Goal: Task Accomplishment & Management: Use online tool/utility

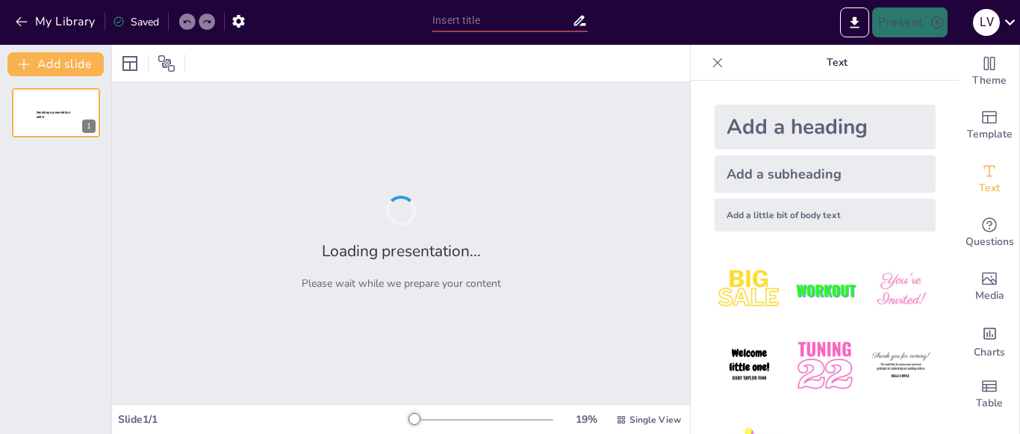
type input "Prácticas etnoeducativas e interculturales: una mirada desde el aula."
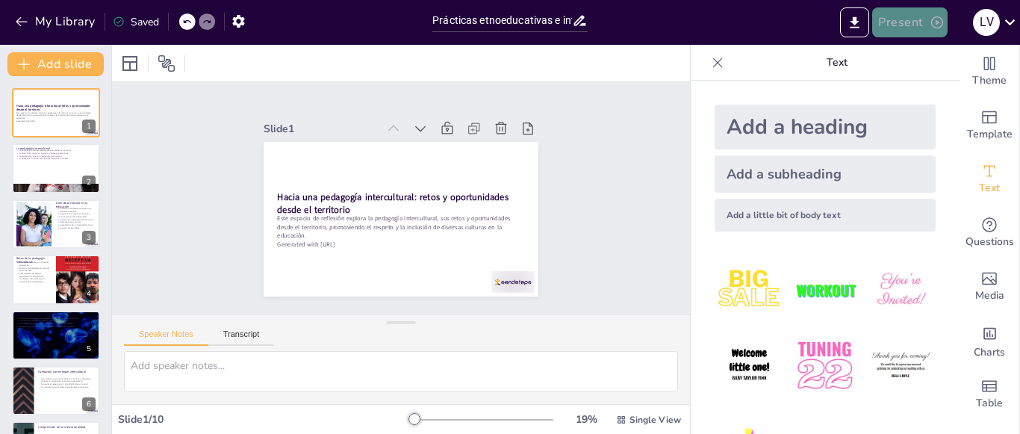
click at [903, 27] on button "Present" at bounding box center [909, 22] width 75 height 30
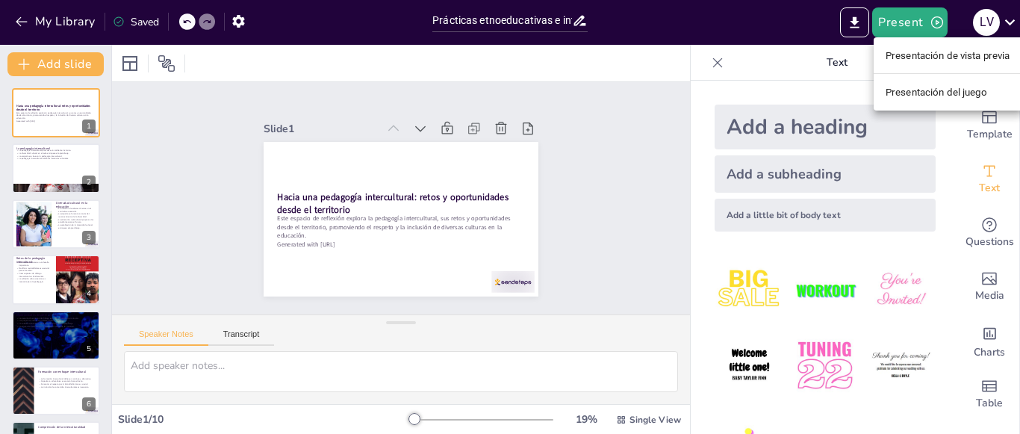
click at [882, 27] on div at bounding box center [510, 217] width 1020 height 434
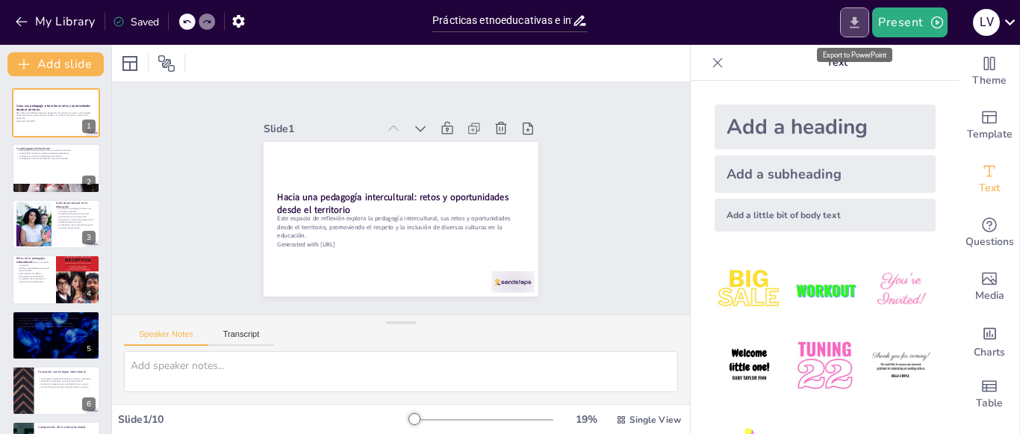
click at [854, 20] on icon "Export to PowerPoint" at bounding box center [855, 23] width 16 height 16
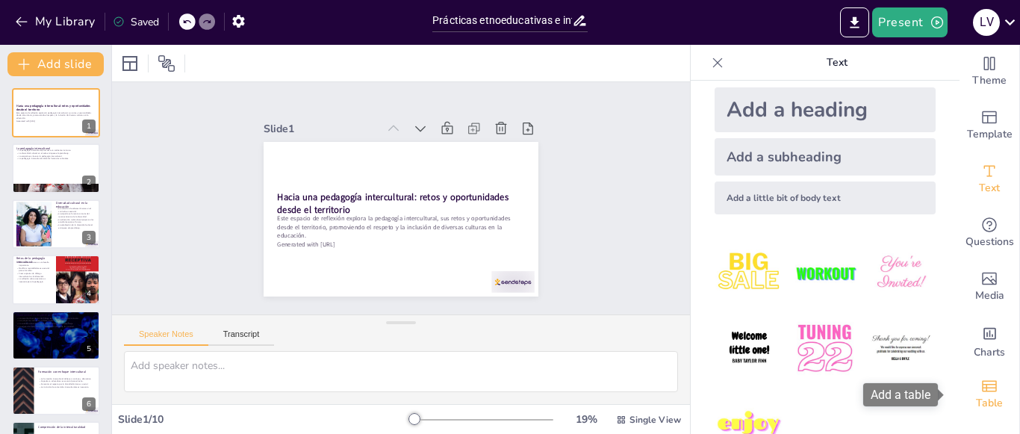
drag, startPoint x: 941, startPoint y: 308, endPoint x: 949, endPoint y: 387, distance: 79.5
click at [710, 63] on icon at bounding box center [717, 62] width 15 height 15
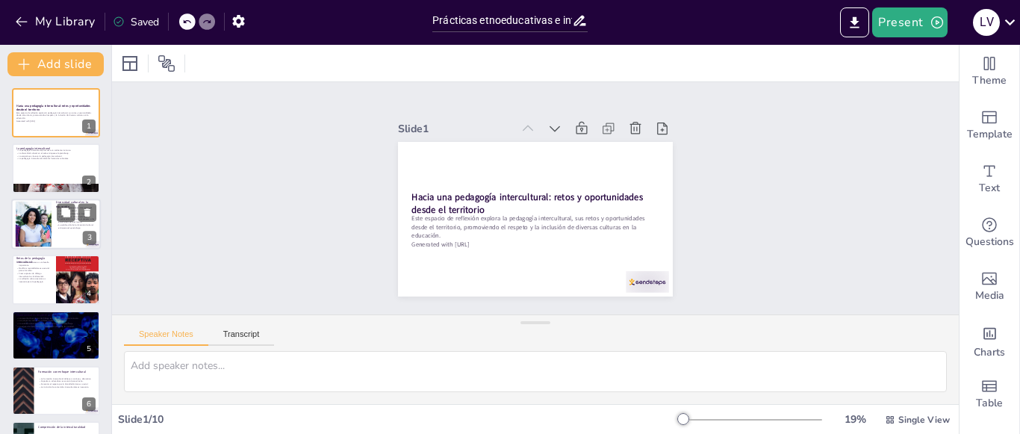
click at [81, 232] on div at bounding box center [56, 224] width 90 height 51
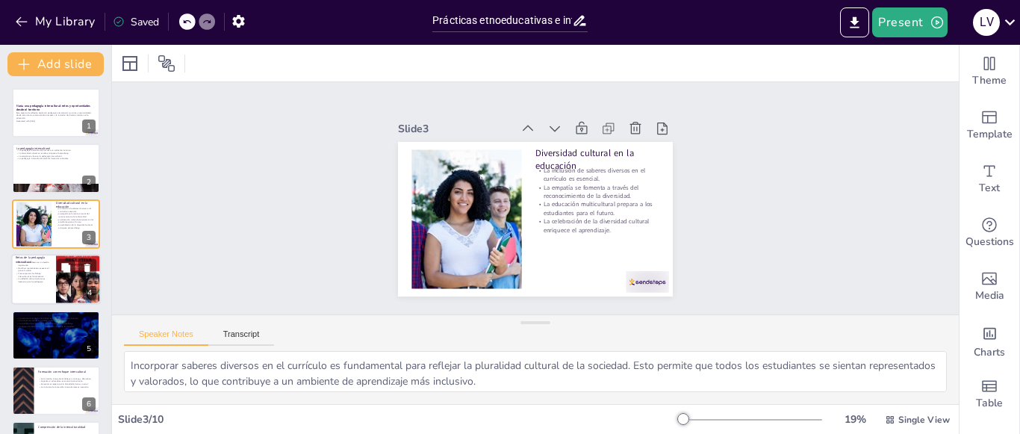
click at [72, 281] on div at bounding box center [78, 279] width 45 height 63
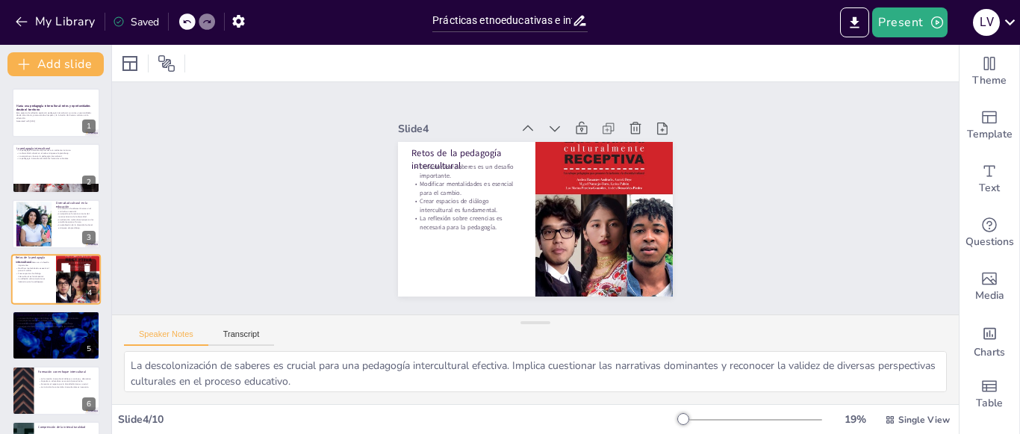
scroll to position [25, 0]
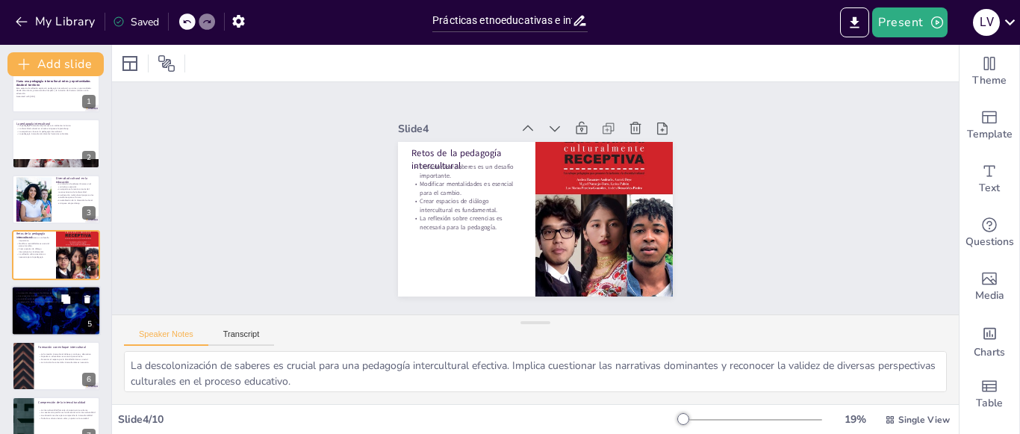
click at [72, 313] on div at bounding box center [56, 310] width 90 height 51
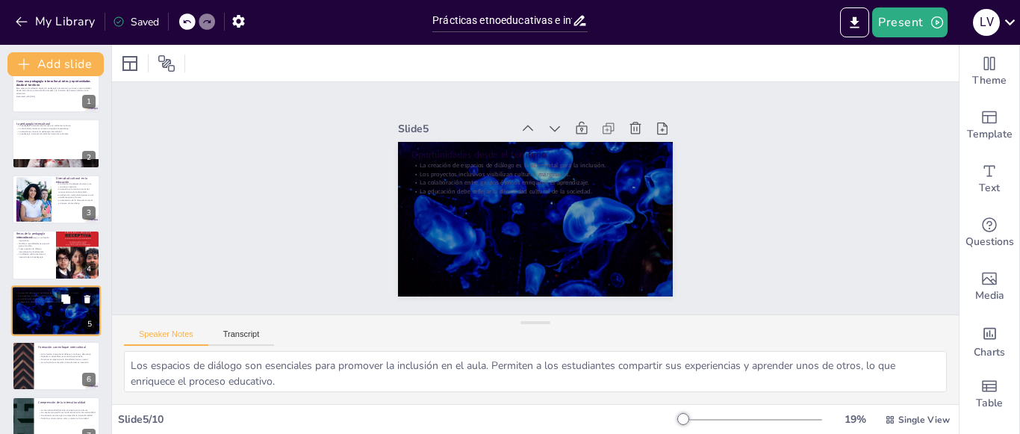
scroll to position [80, 0]
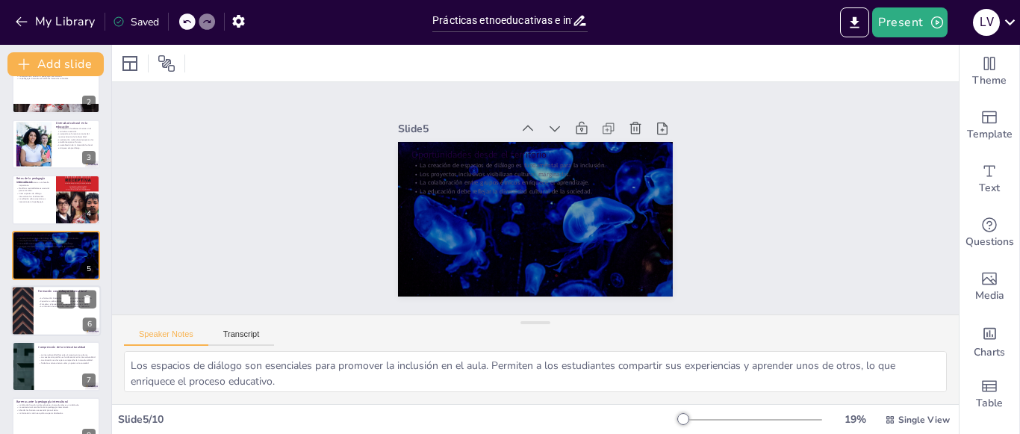
click at [52, 306] on p "La inclusión de contenidos interculturales es necesaria." at bounding box center [67, 306] width 58 height 3
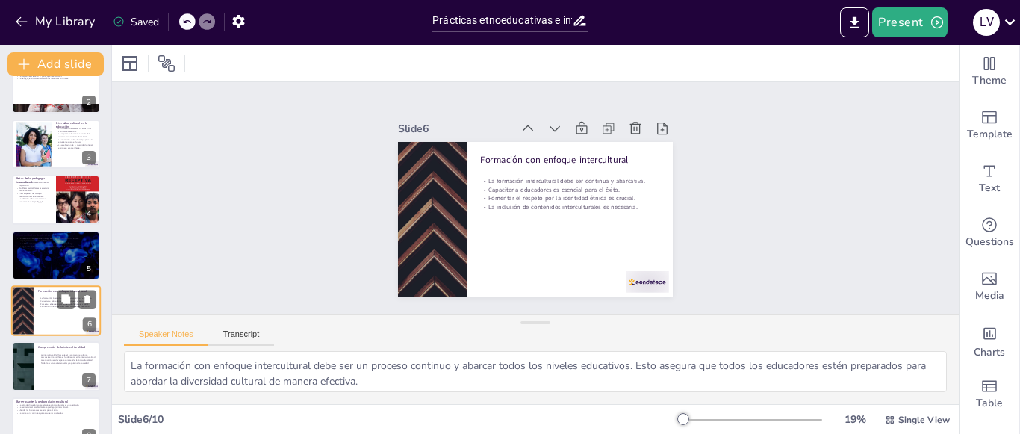
scroll to position [136, 0]
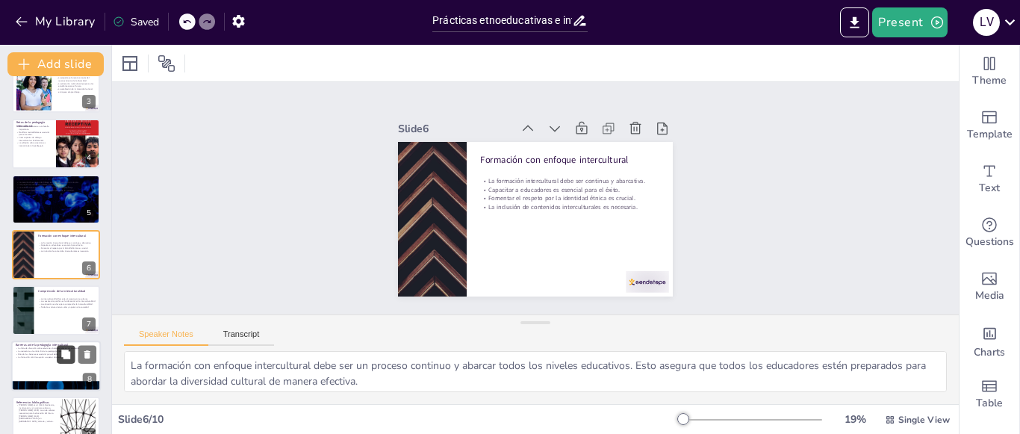
click at [57, 361] on button at bounding box center [66, 354] width 18 height 18
type textarea "La falta de discusión sobre relaciones interculturales en las escuelas puede ll…"
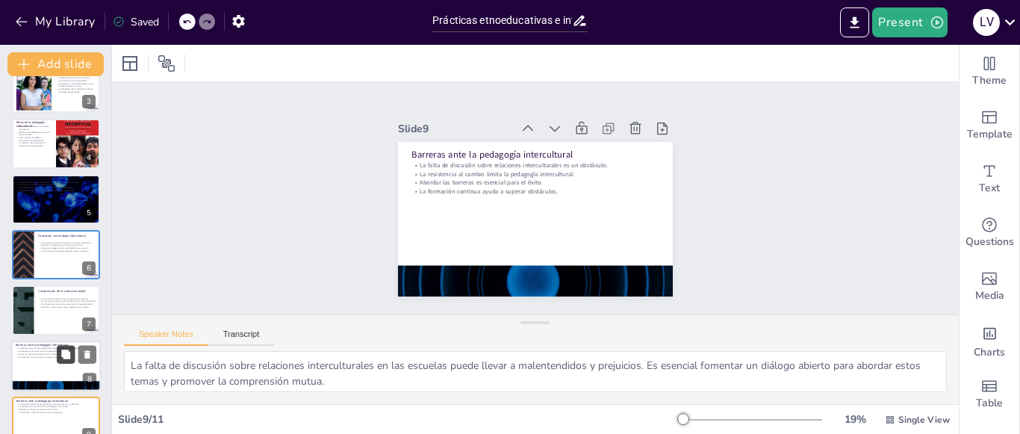
scroll to position [271, 0]
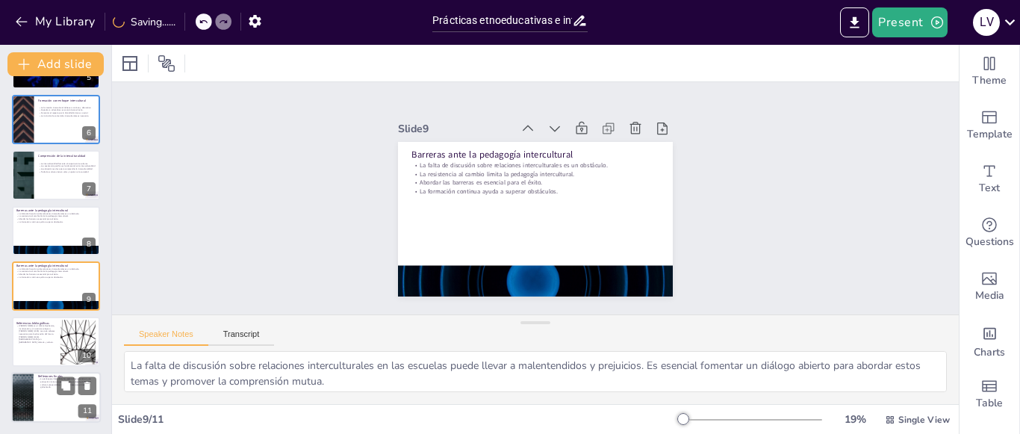
click at [60, 400] on div at bounding box center [56, 397] width 90 height 51
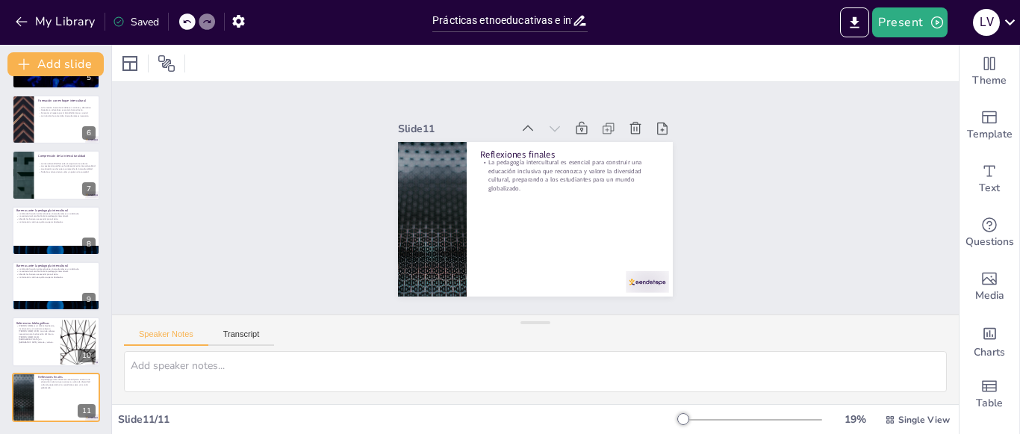
drag, startPoint x: 109, startPoint y: 323, endPoint x: 102, endPoint y: 332, distance: 11.2
click at [102, 332] on div "Add slide Hacia una pedagogía intercultural: retos y oportunidades desde el ter…" at bounding box center [56, 239] width 112 height 389
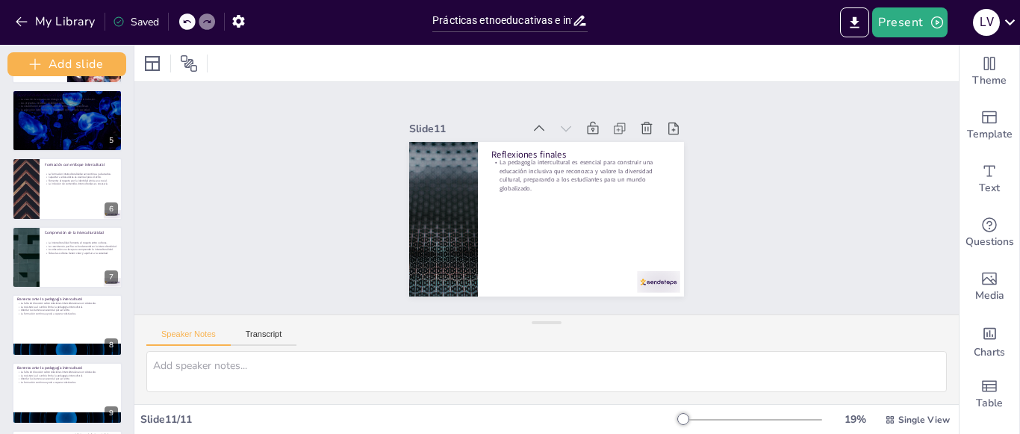
drag, startPoint x: 131, startPoint y: 323, endPoint x: 126, endPoint y: 363, distance: 40.6
click at [126, 358] on div "Add slide Hacia una pedagogía intercultural: retos y oportunidades desde el ter…" at bounding box center [67, 239] width 134 height 389
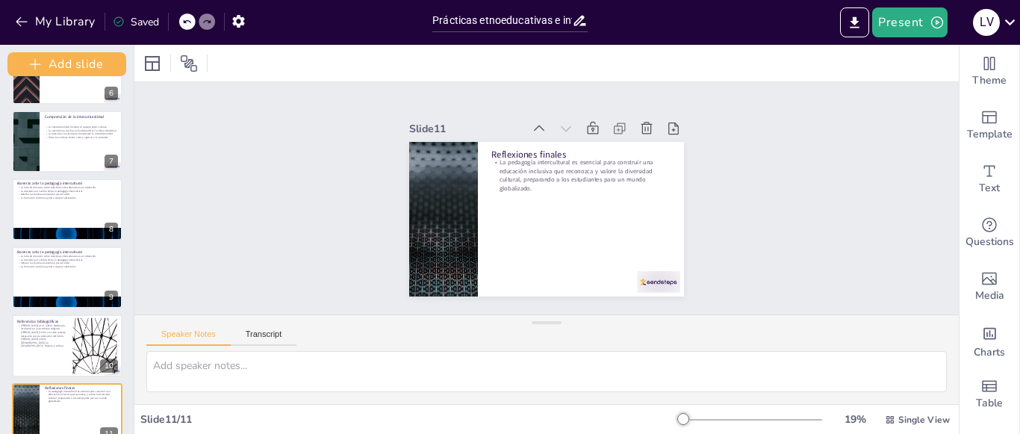
scroll to position [401, 0]
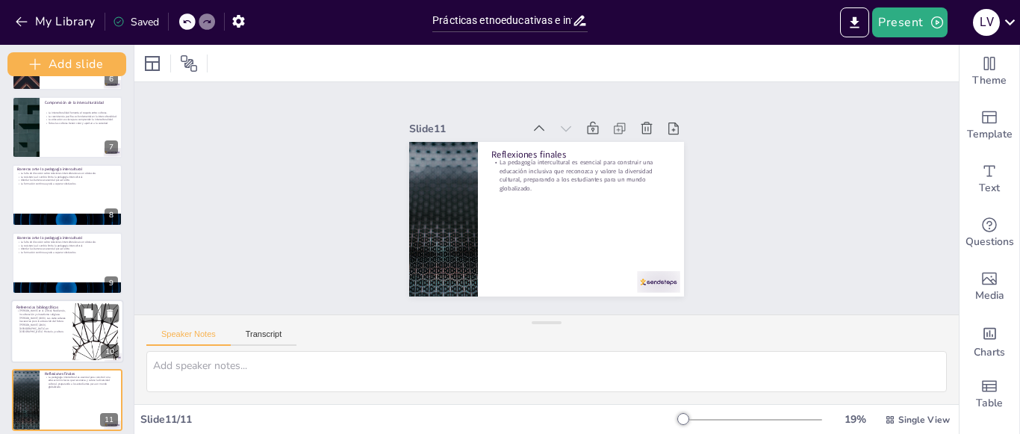
click at [92, 340] on div at bounding box center [96, 331] width 102 height 57
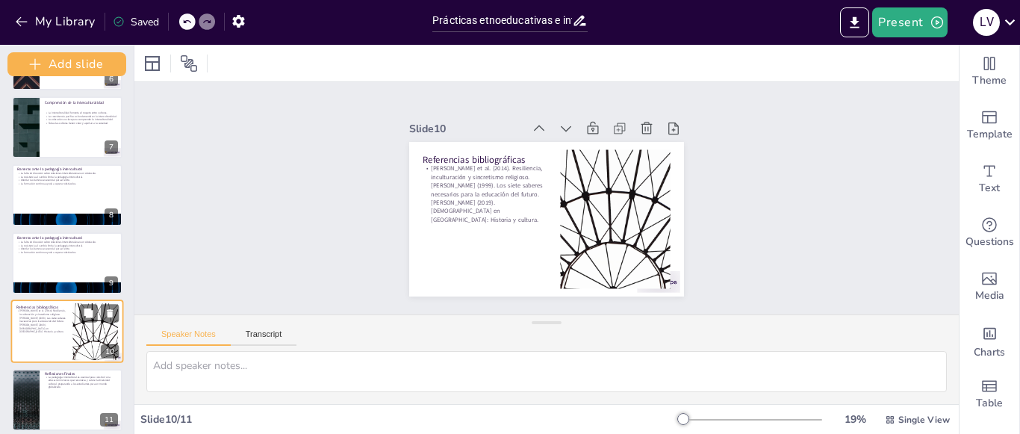
scroll to position [410, 0]
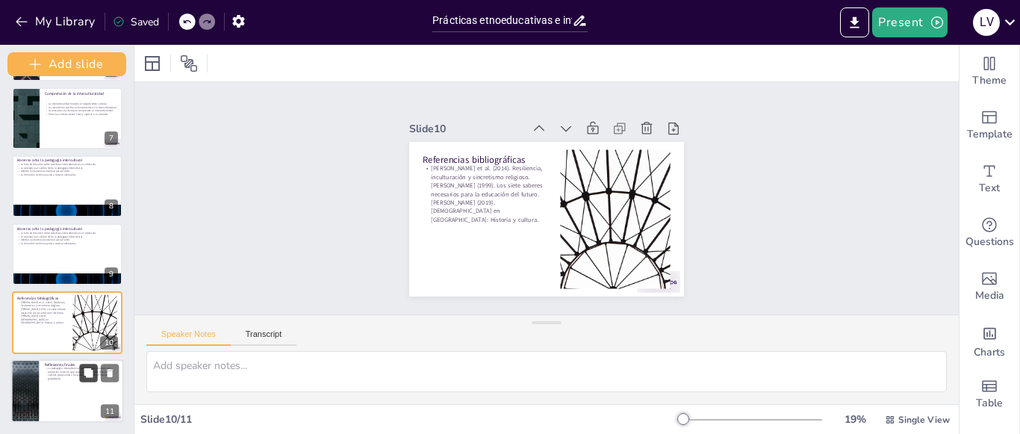
click at [80, 379] on button at bounding box center [88, 373] width 18 height 18
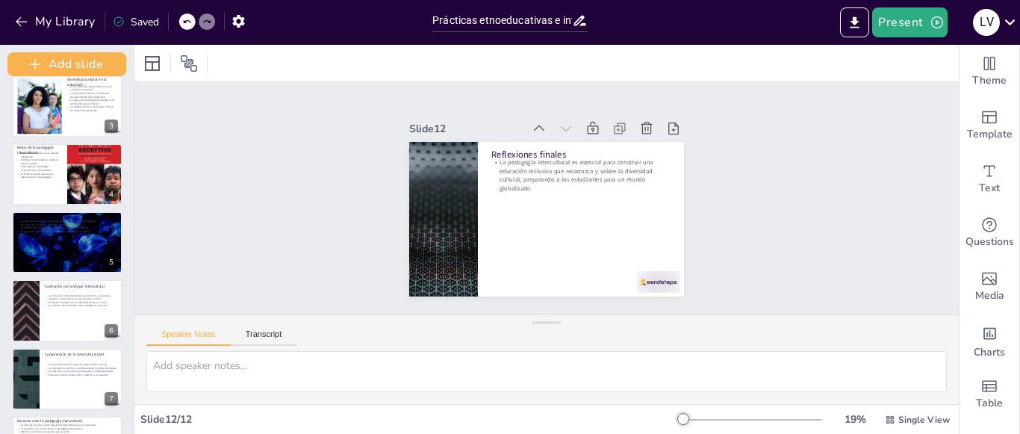
scroll to position [119, 0]
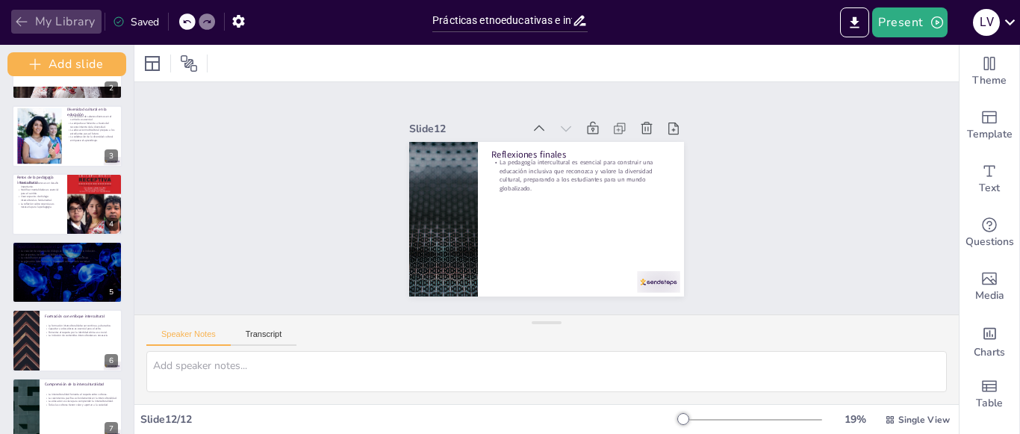
click at [98, 16] on button "My Library" at bounding box center [56, 22] width 90 height 24
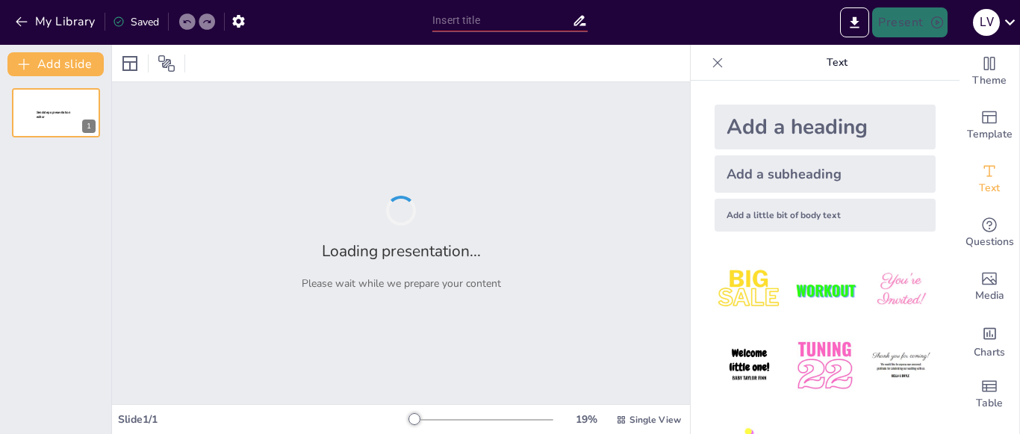
type input "Prácticas etnoeducativas e interculturales: una mirada desde el aula."
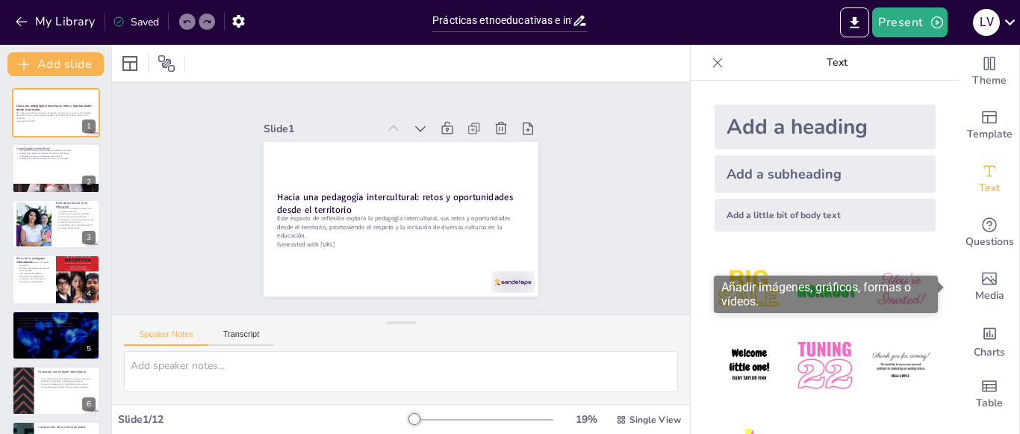
drag, startPoint x: 940, startPoint y: 293, endPoint x: 941, endPoint y: 320, distance: 26.9
click at [941, 317] on body "My Library Saved Prácticas etnoeducativas e interculturales: una mirada desde …" at bounding box center [510, 217] width 1020 height 434
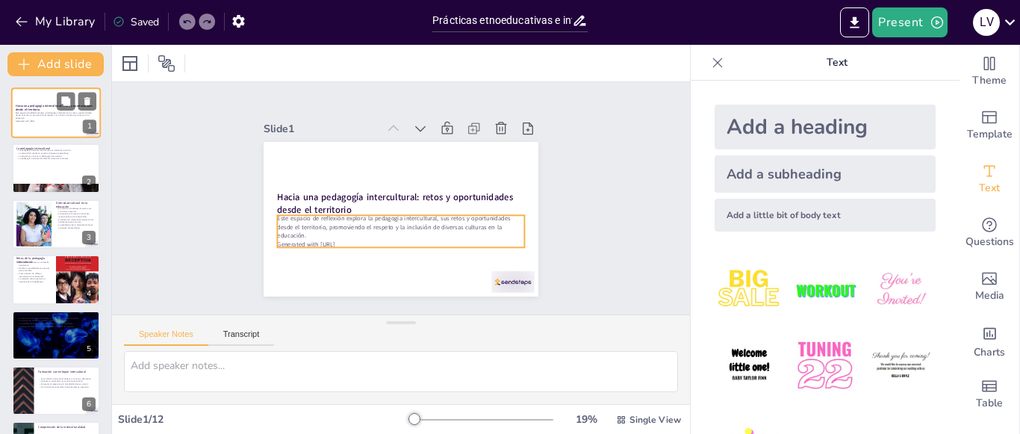
click at [60, 117] on p "Este espacio de reflexión explora la pedagogía intercultural, sus retos y oport…" at bounding box center [56, 115] width 81 height 8
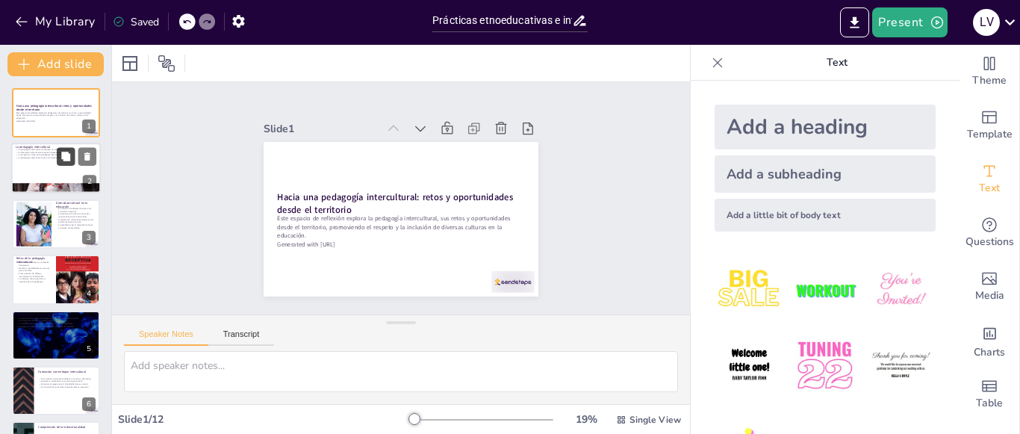
click at [58, 160] on button at bounding box center [66, 157] width 18 height 18
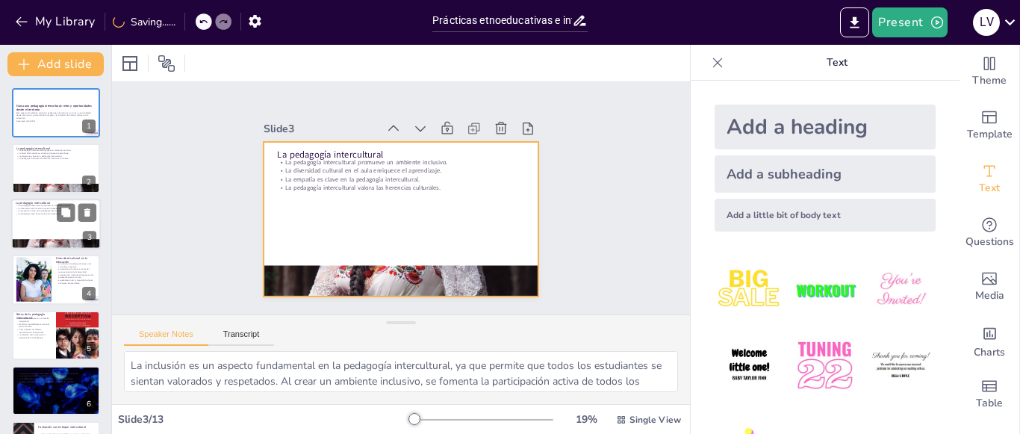
click at [53, 222] on div at bounding box center [56, 224] width 90 height 51
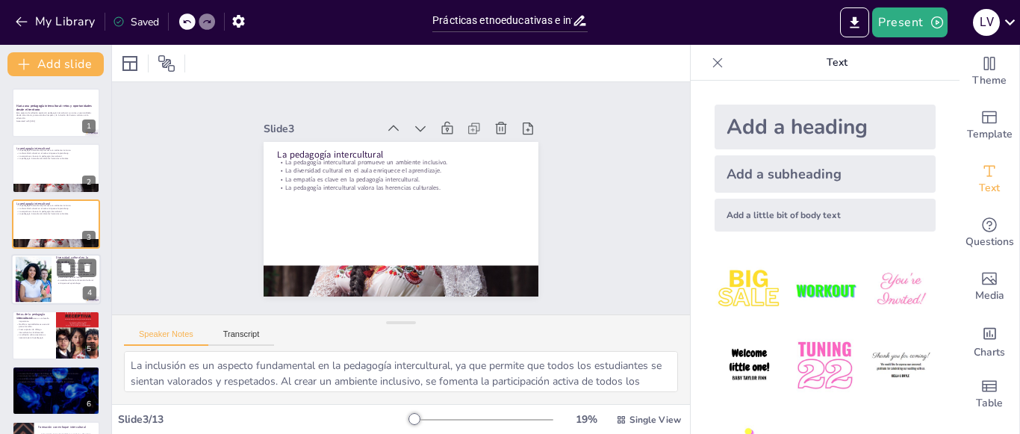
click at [58, 280] on p "La celebración de la diversidad cultural enriquece el aprendizaje." at bounding box center [76, 280] width 40 height 5
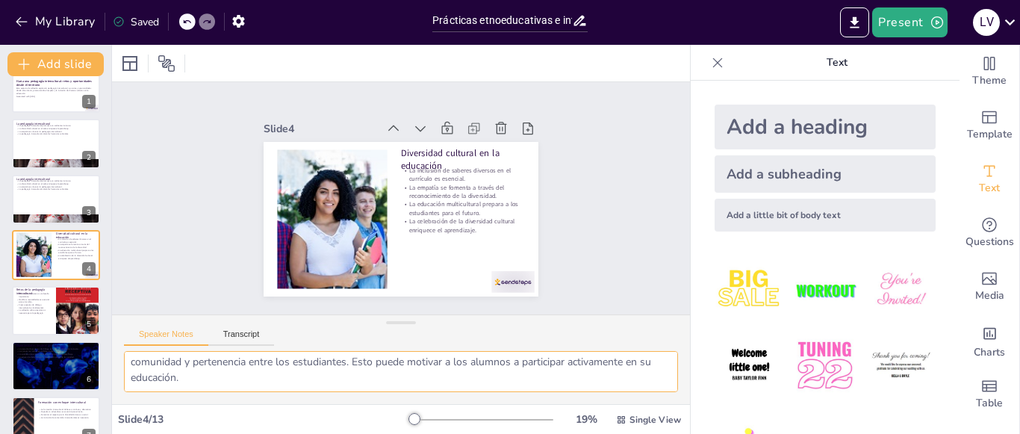
scroll to position [149, 0]
click at [69, 137] on button at bounding box center [66, 132] width 18 height 18
type textarea "La inclusión es un aspecto fundamental en la pedagogía intercultural, ya que pe…"
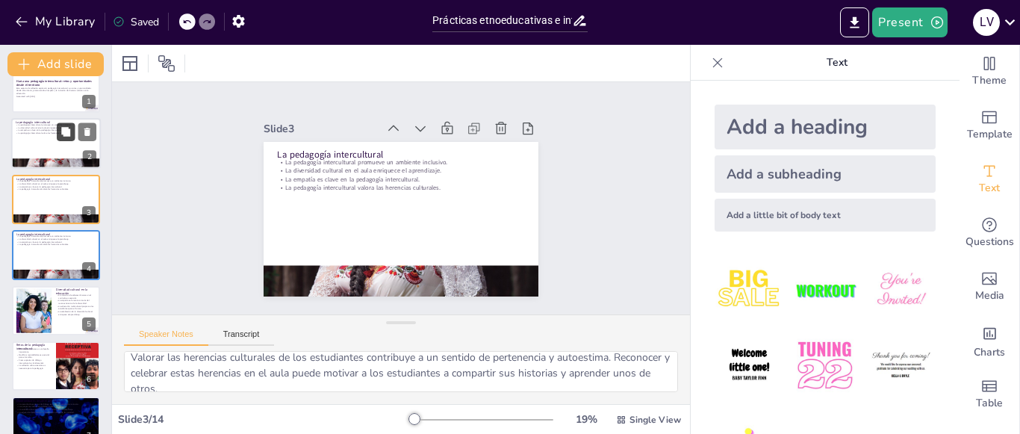
scroll to position [0, 0]
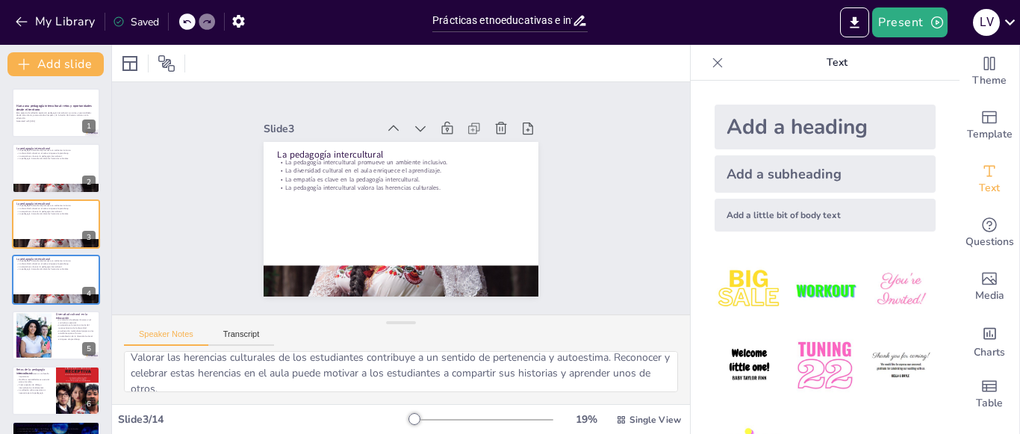
click at [710, 63] on icon at bounding box center [717, 62] width 15 height 15
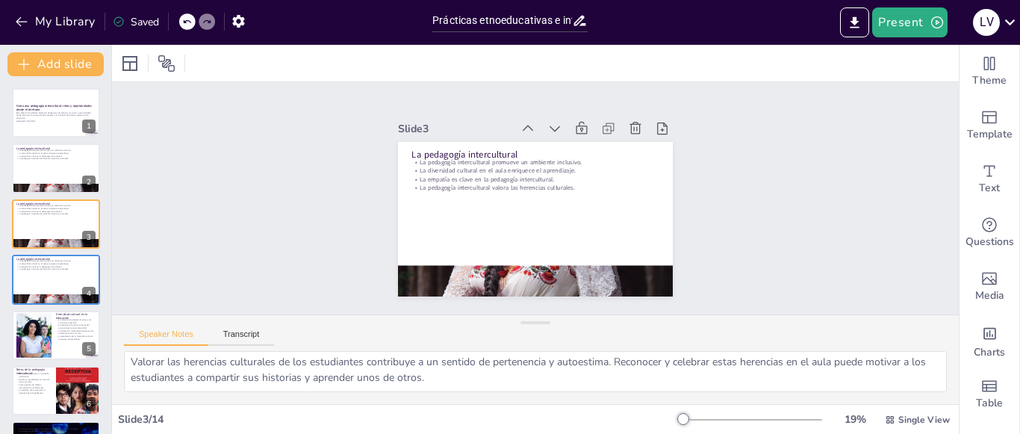
scroll to position [98, 0]
click at [856, 33] on button "Export to PowerPoint" at bounding box center [854, 22] width 29 height 30
drag, startPoint x: 859, startPoint y: 34, endPoint x: 874, endPoint y: 131, distance: 99.1
click at [82, 109] on button at bounding box center [87, 101] width 18 height 18
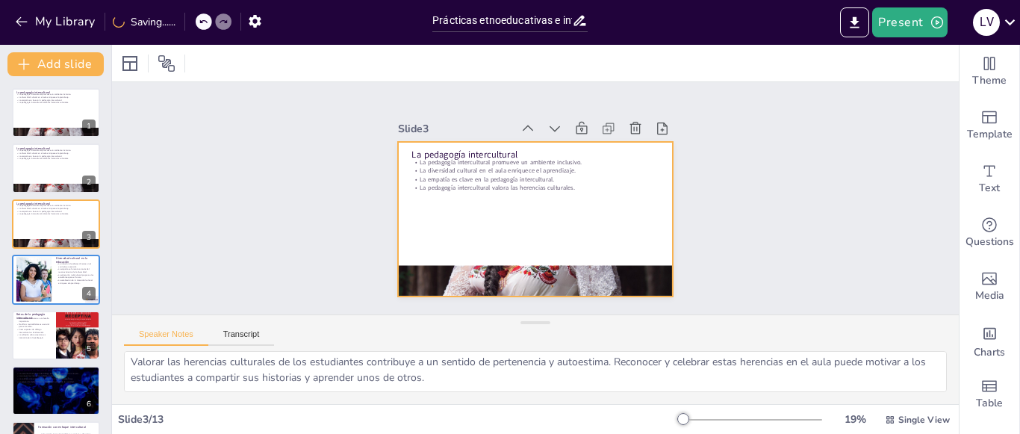
click at [470, 211] on div at bounding box center [552, 185] width 287 height 313
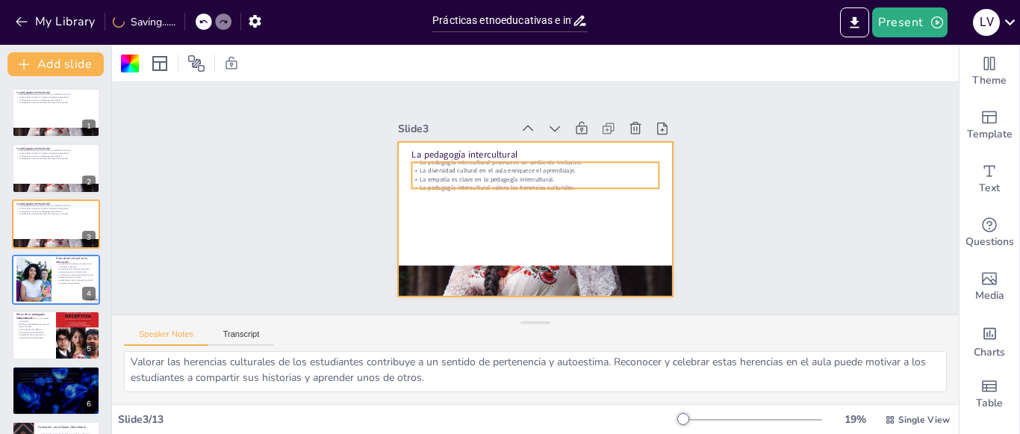
click at [429, 174] on p "La empatía es clave en la pedagogía intercultural." at bounding box center [530, 216] width 238 height 84
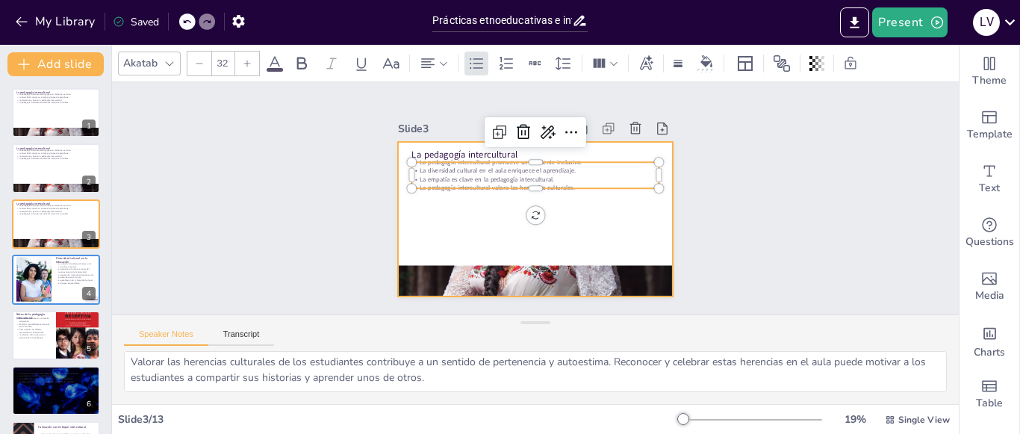
click at [460, 221] on div at bounding box center [556, 193] width 208 height 301
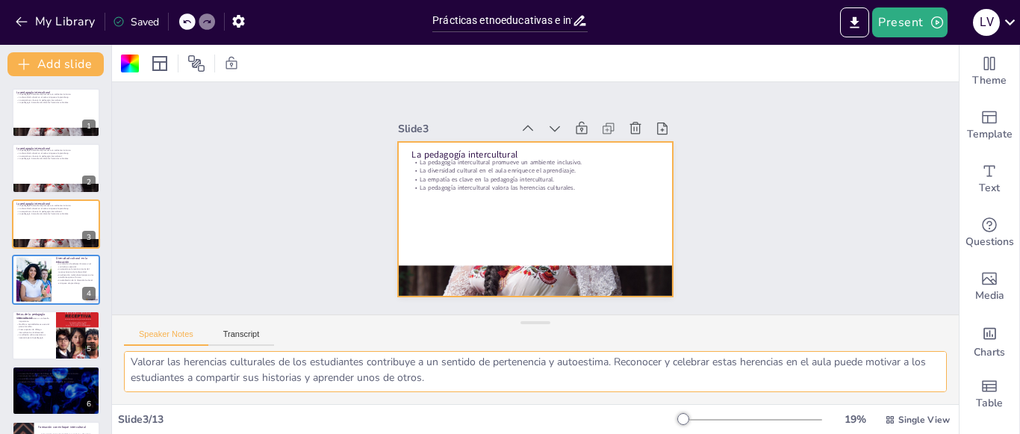
drag, startPoint x: 132, startPoint y: 367, endPoint x: 361, endPoint y: 373, distance: 229.3
click at [361, 373] on textarea "La inclusión es un aspecto fundamental en la pedagogía intercultural, ya que pe…" at bounding box center [535, 371] width 823 height 41
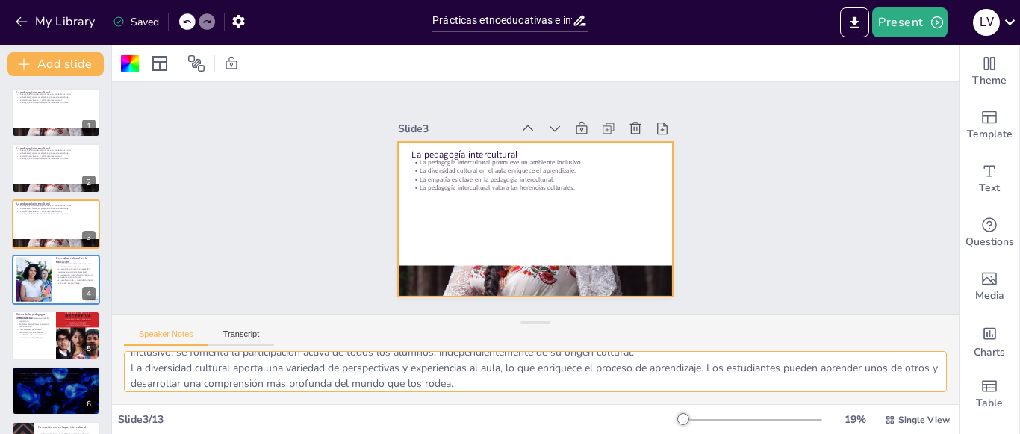
scroll to position [30, 0]
click at [401, 391] on textarea "La inclusión es un aspecto fundamental en la pedagogía intercultural, ya que pe…" at bounding box center [535, 371] width 823 height 41
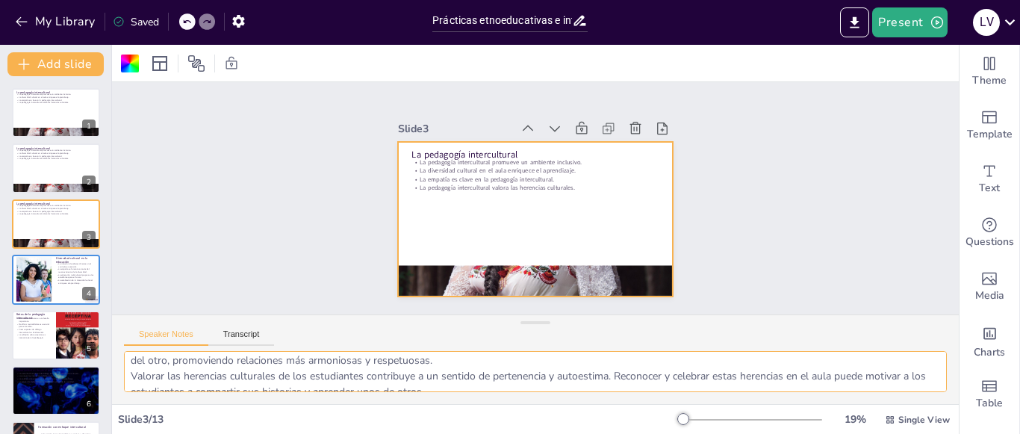
drag, startPoint x: 131, startPoint y: 367, endPoint x: 470, endPoint y: 382, distance: 339.3
click at [470, 382] on textarea "La inclusión es un aspecto fundamental en la pedagogía intercultural, ya que pe…" at bounding box center [535, 371] width 823 height 41
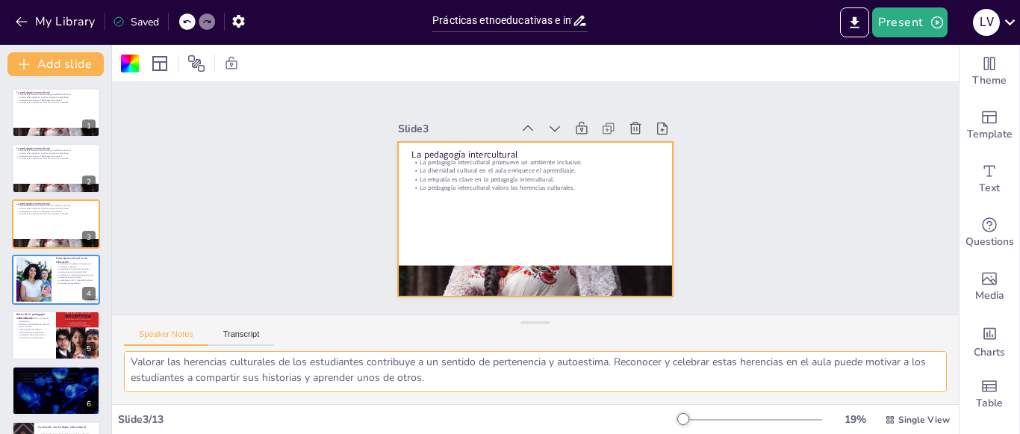
click at [467, 376] on textarea "La inclusión es un aspecto fundamental en la pedagogía intercultural, ya que pe…" at bounding box center [535, 371] width 823 height 41
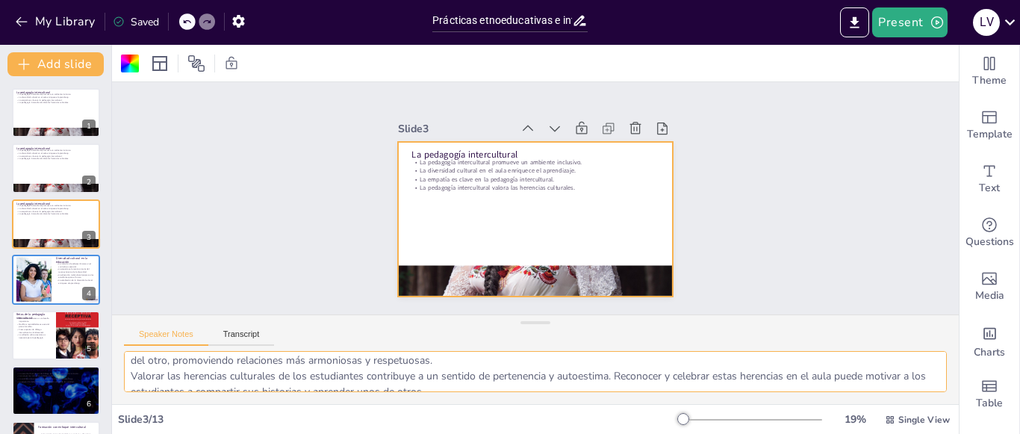
scroll to position [0, 0]
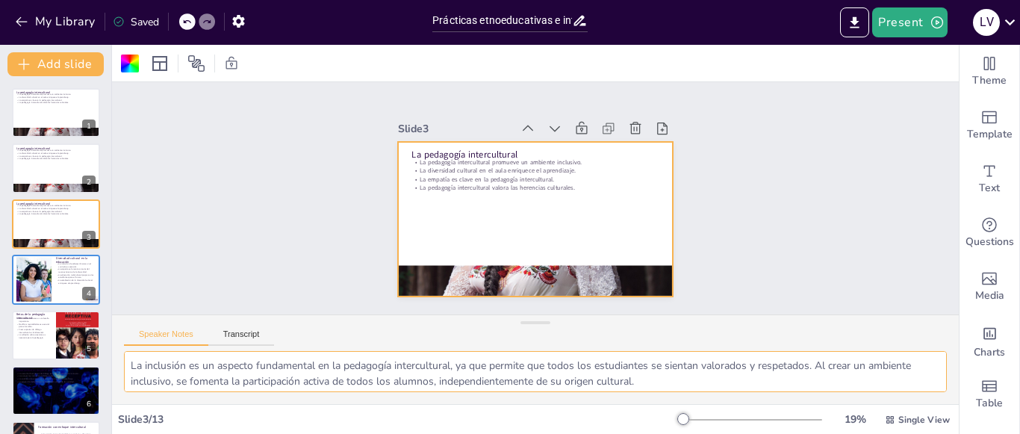
drag, startPoint x: 458, startPoint y: 373, endPoint x: 131, endPoint y: 352, distance: 326.9
click at [131, 352] on textarea "La inclusión es un aspecto fundamental en la pedagogía intercultural, ya que pe…" at bounding box center [535, 371] width 823 height 41
click at [130, 374] on textarea "La inclusión es un aspecto fundamental en la pedagogía intercultural, ya que pe…" at bounding box center [535, 371] width 823 height 41
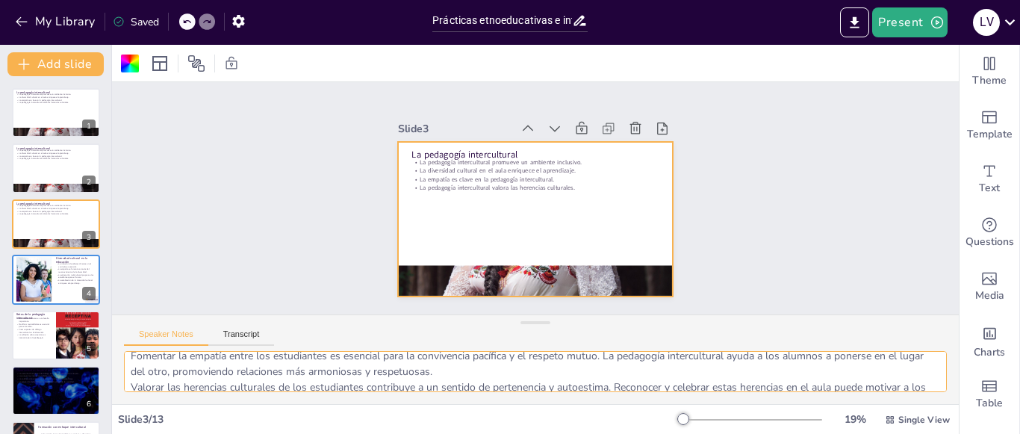
scroll to position [98, 0]
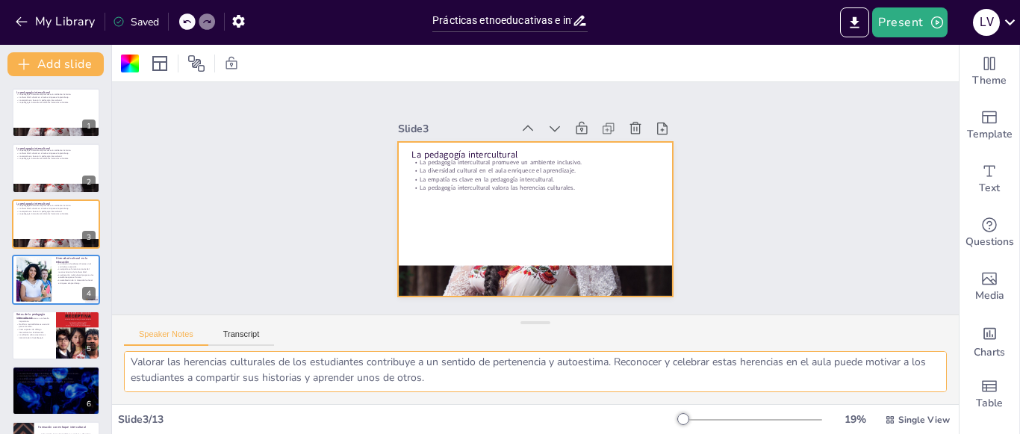
drag, startPoint x: 129, startPoint y: 365, endPoint x: 646, endPoint y: 397, distance: 517.6
click at [646, 397] on div "La inclusión es un aspecto fundamental en la pedagogía intercultural, ya que pe…" at bounding box center [535, 377] width 847 height 53
